Goal: Use online tool/utility: Use online tool/utility

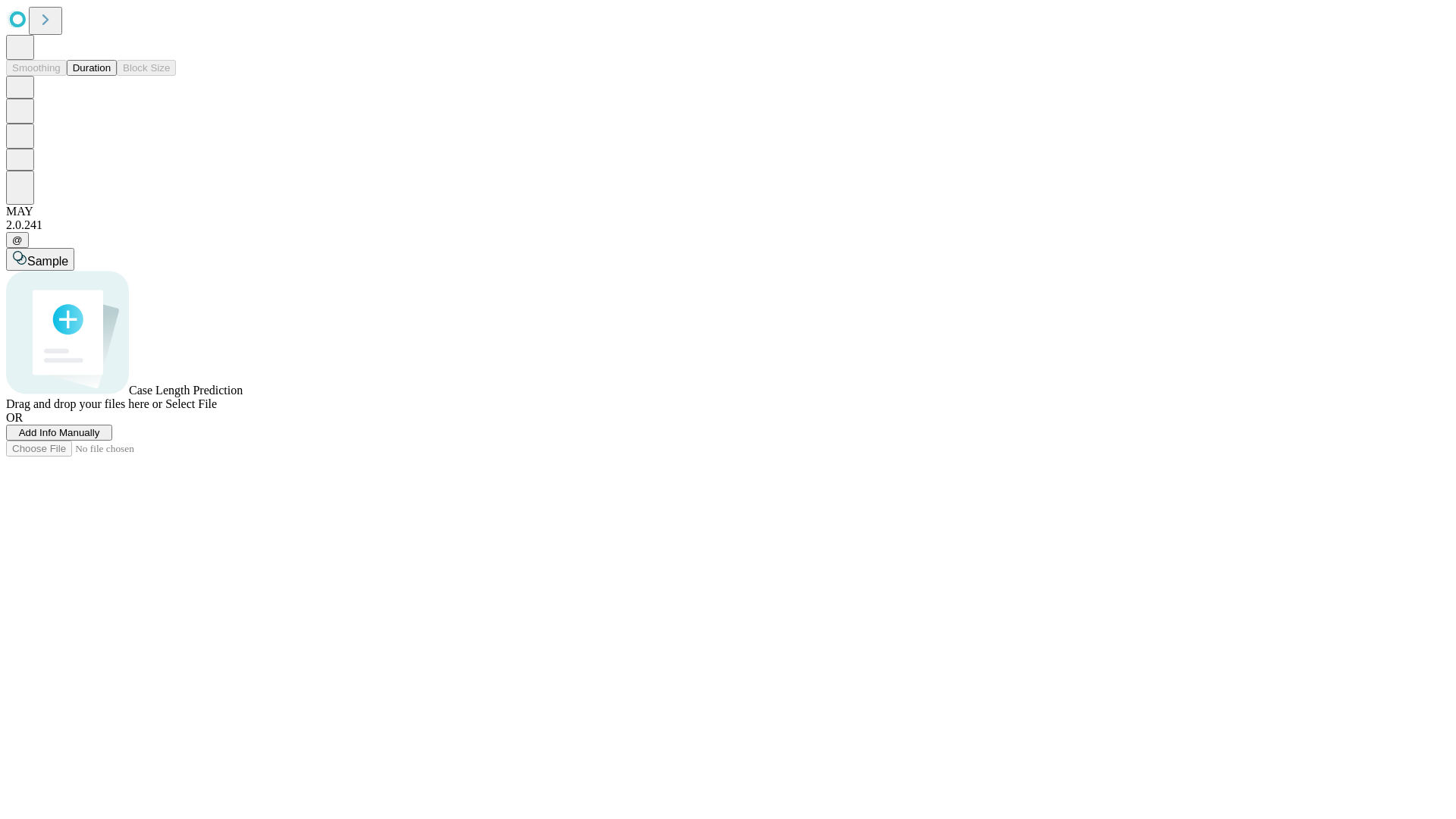
click at [110, 76] on button "Duration" at bounding box center [92, 67] width 50 height 16
click at [100, 438] on span "Add Info Manually" at bounding box center [59, 433] width 81 height 12
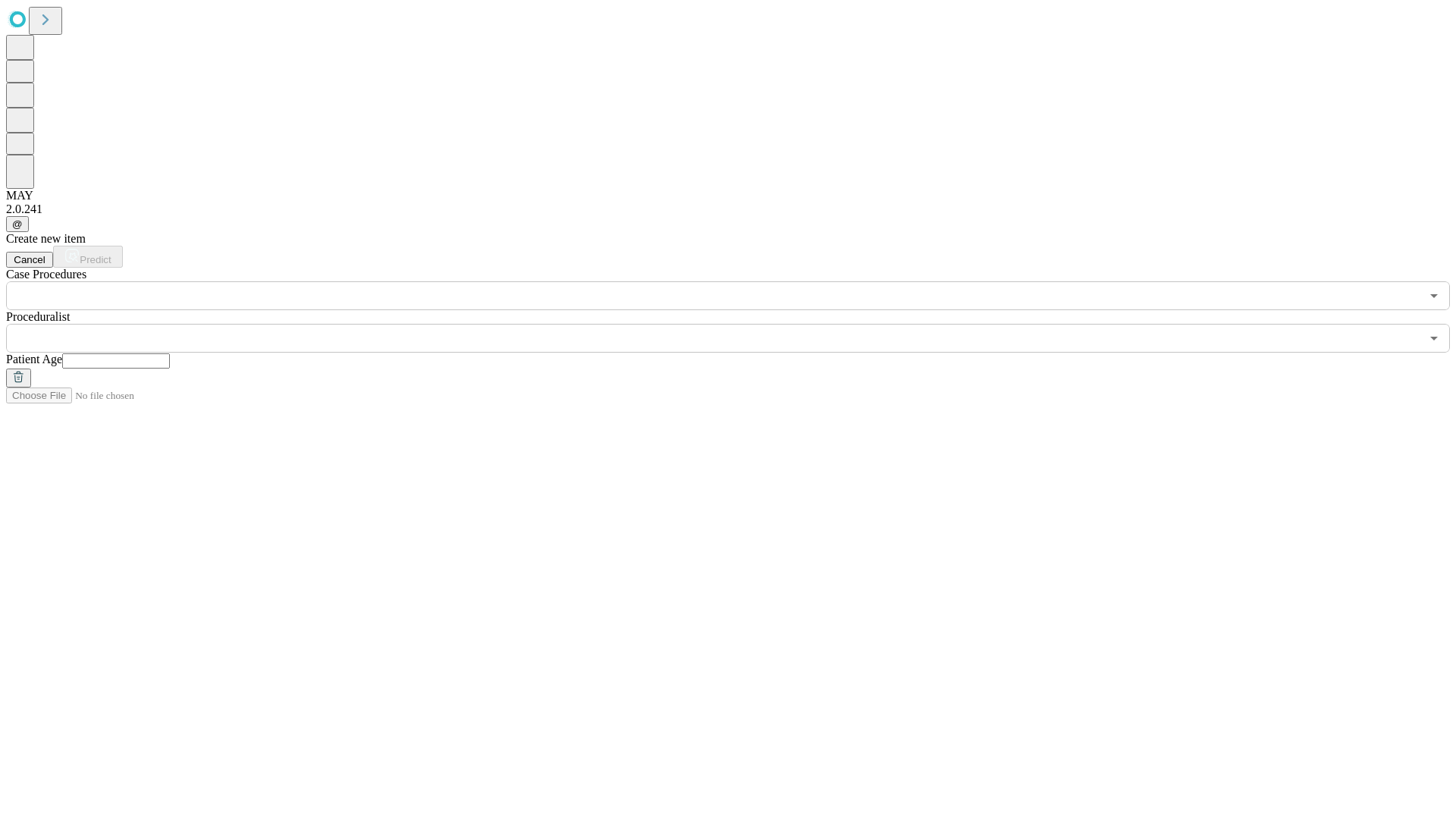
click at [170, 354] on input "text" at bounding box center [116, 362] width 107 height 15
type input "**"
click at [738, 324] on input "text" at bounding box center [712, 339] width 1414 height 29
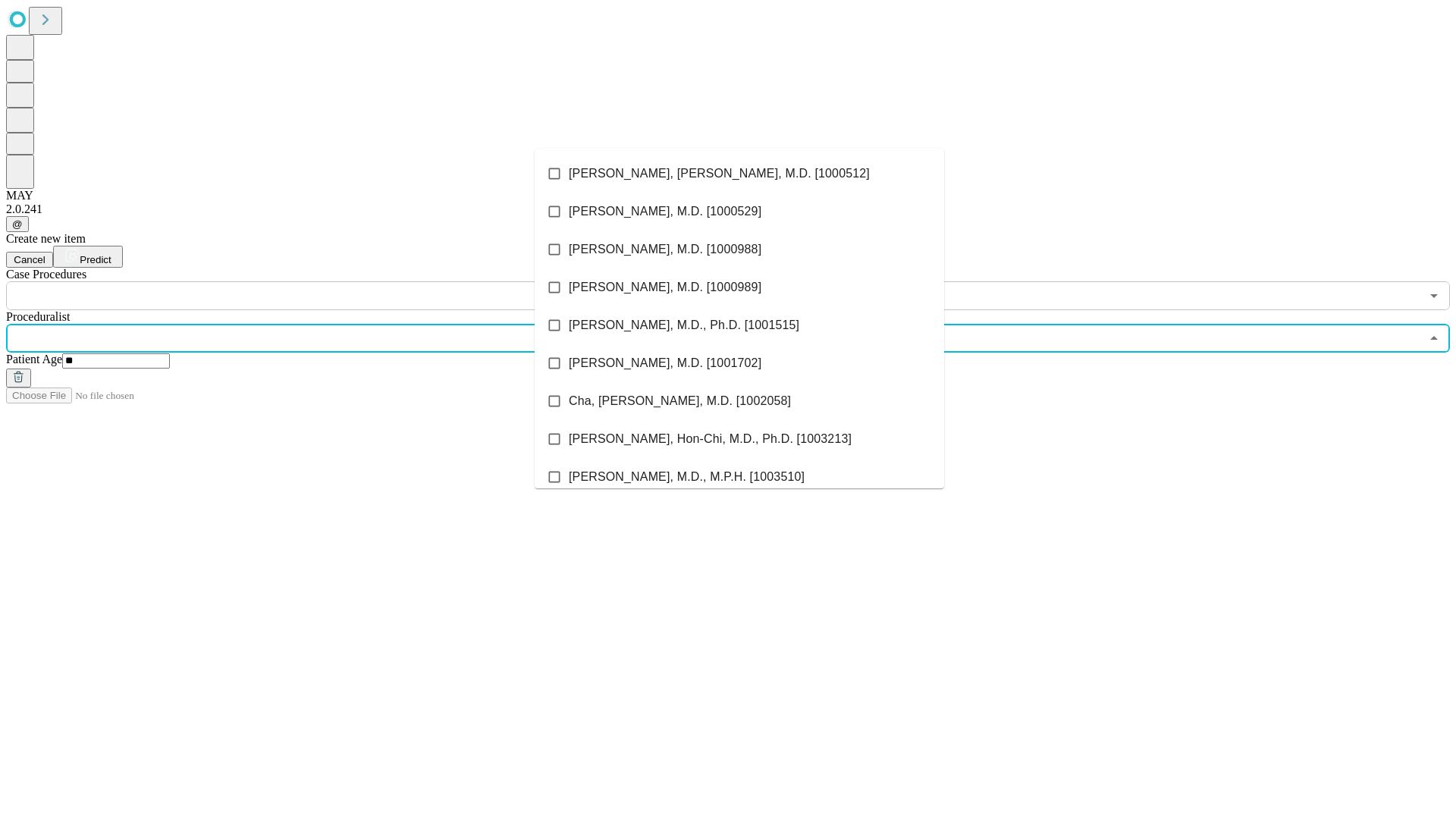
click at [739, 174] on li "[PERSON_NAME], [PERSON_NAME], M.D. [1000512]" at bounding box center [739, 174] width 409 height 38
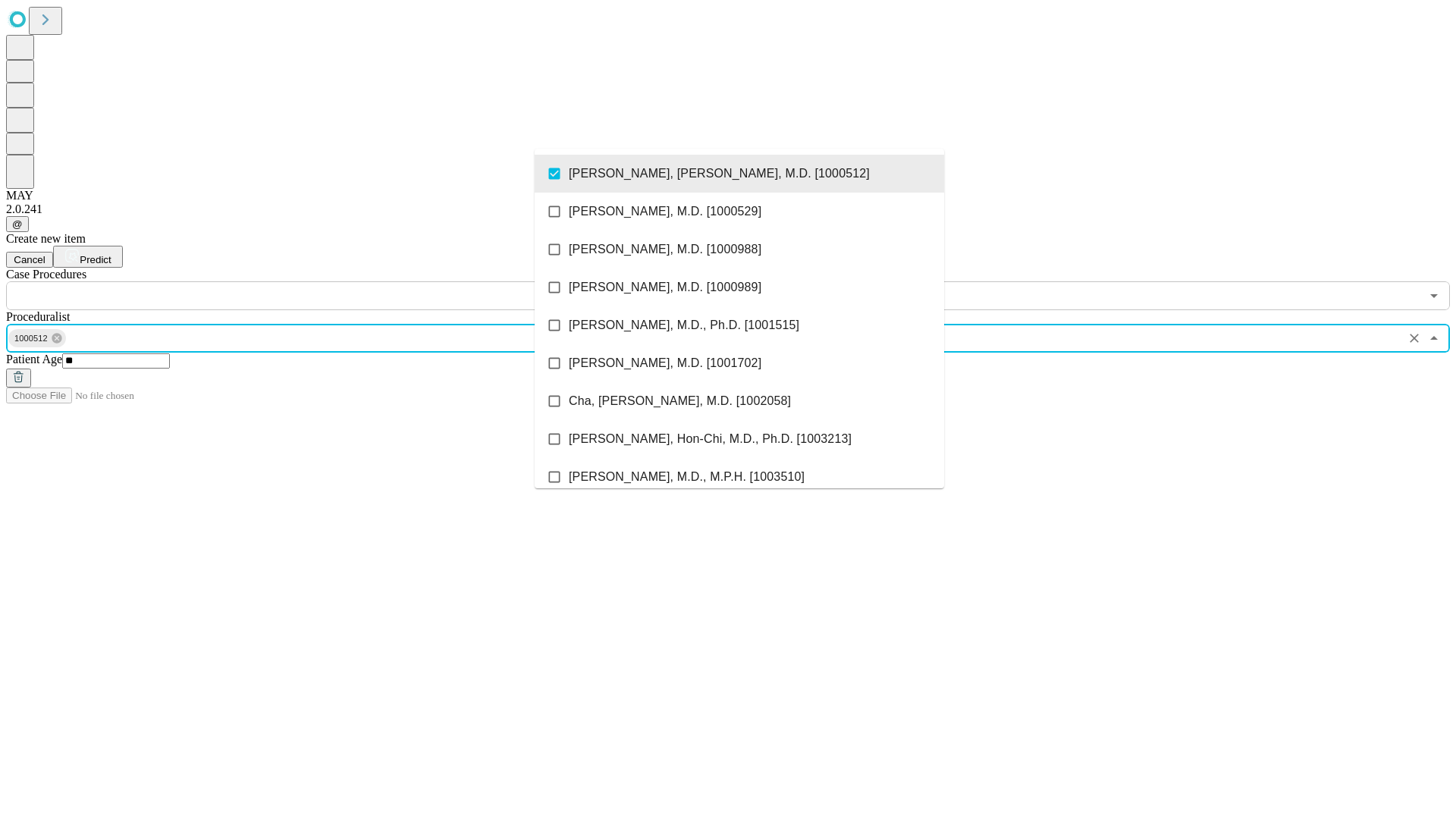
click at [318, 281] on input "text" at bounding box center [712, 295] width 1414 height 29
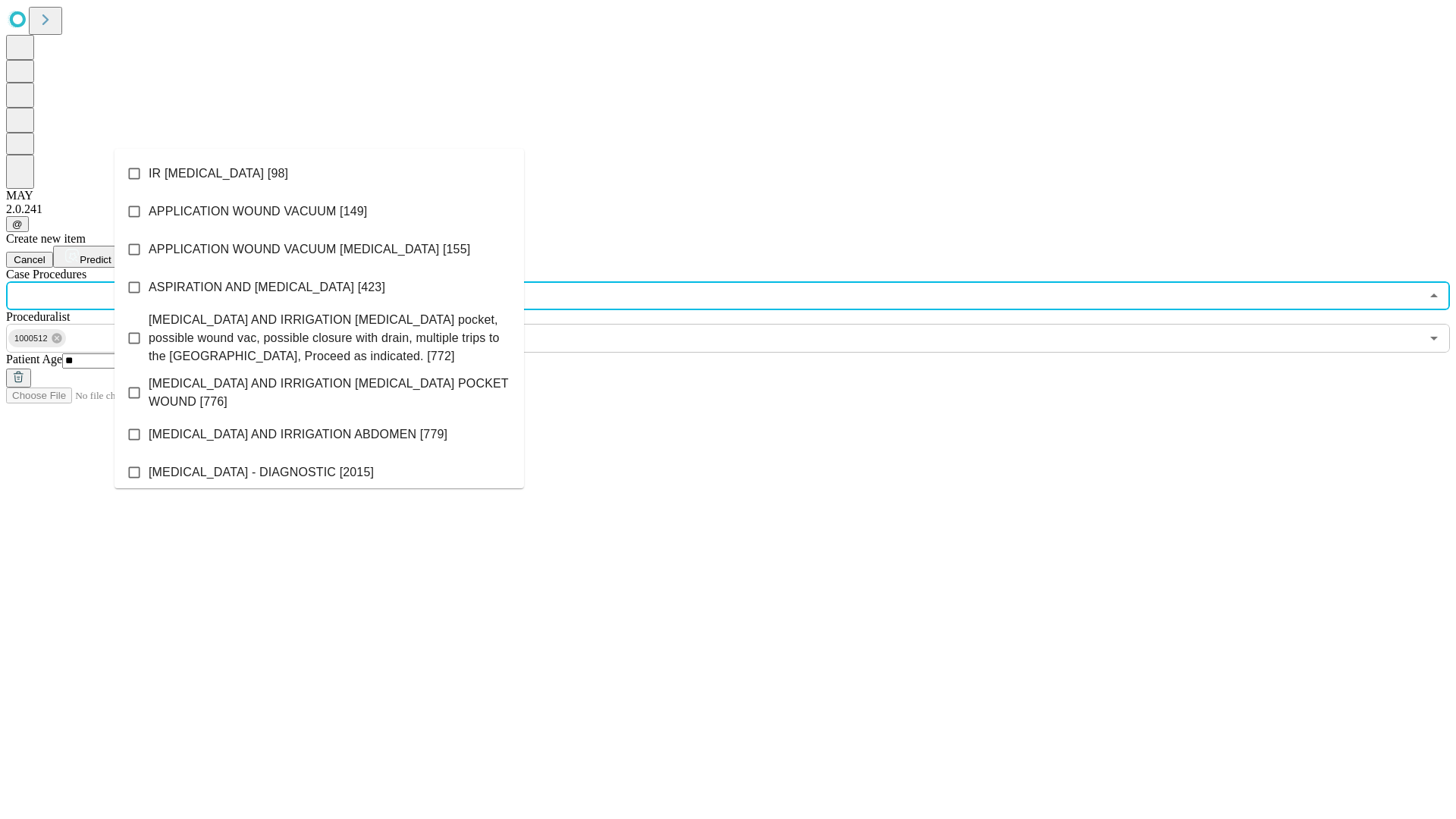
click at [319, 174] on li "IR [MEDICAL_DATA] [98]" at bounding box center [318, 174] width 409 height 38
click at [110, 254] on span "Predict" at bounding box center [95, 260] width 31 height 12
